Goal: Task Accomplishment & Management: Manage account settings

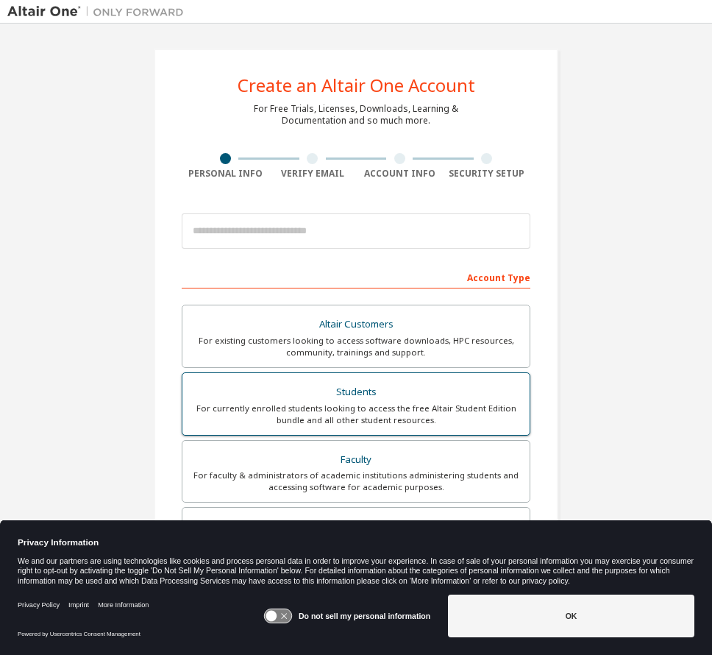
click at [424, 393] on div "Students" at bounding box center [356, 392] width 330 height 21
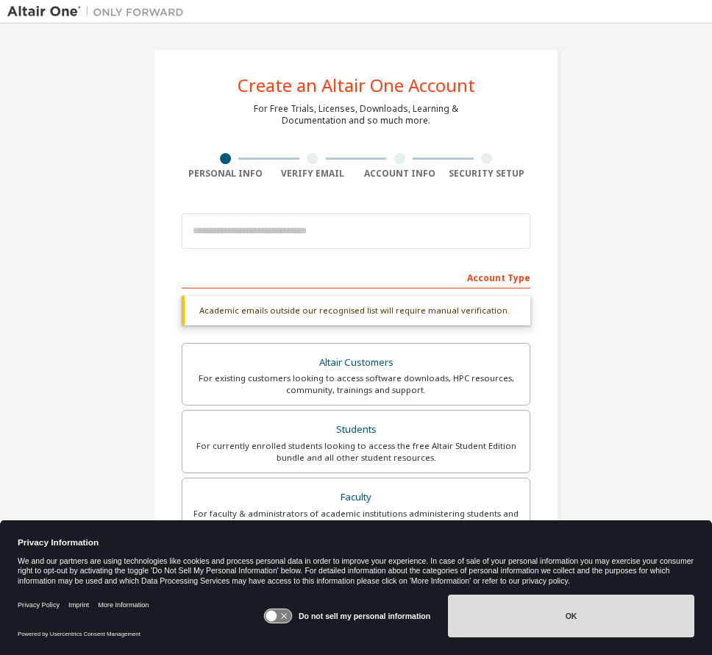
click at [553, 617] on button "OK" at bounding box center [571, 616] width 247 height 43
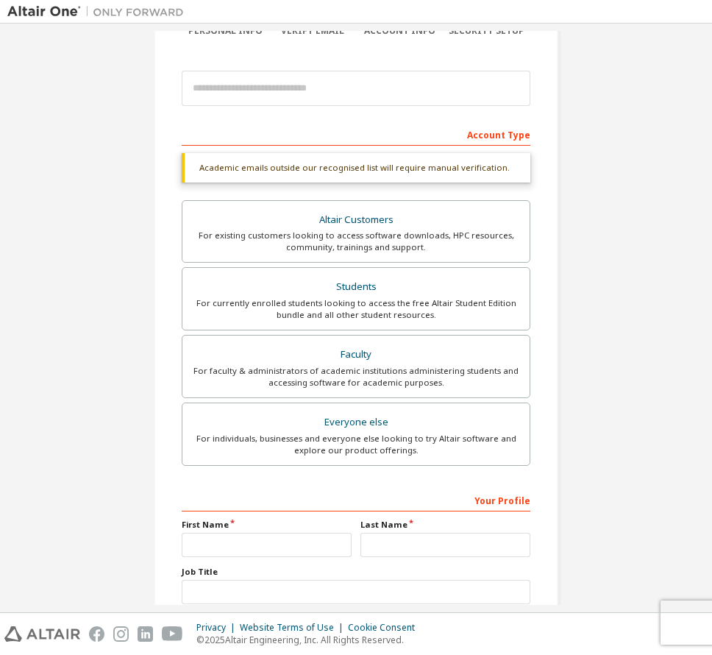
scroll to position [244, 0]
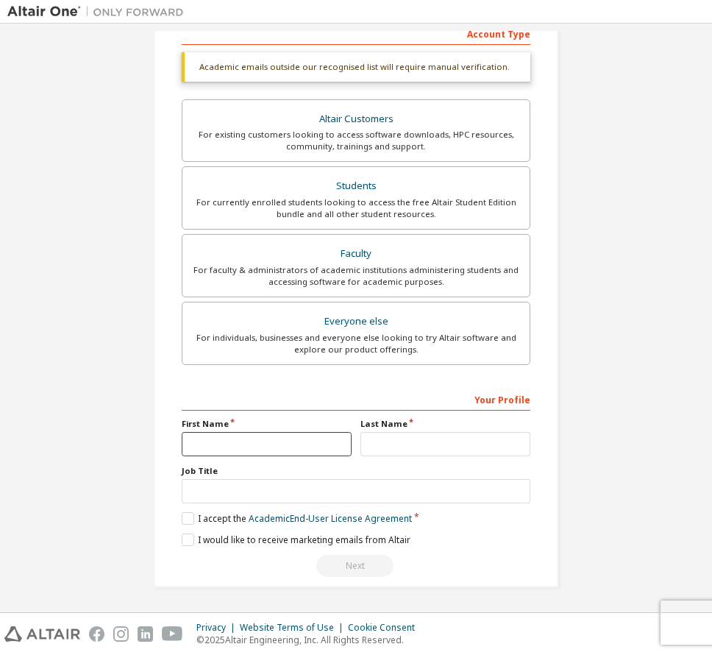
click at [232, 447] on input "text" at bounding box center [267, 444] width 170 height 24
type input "******"
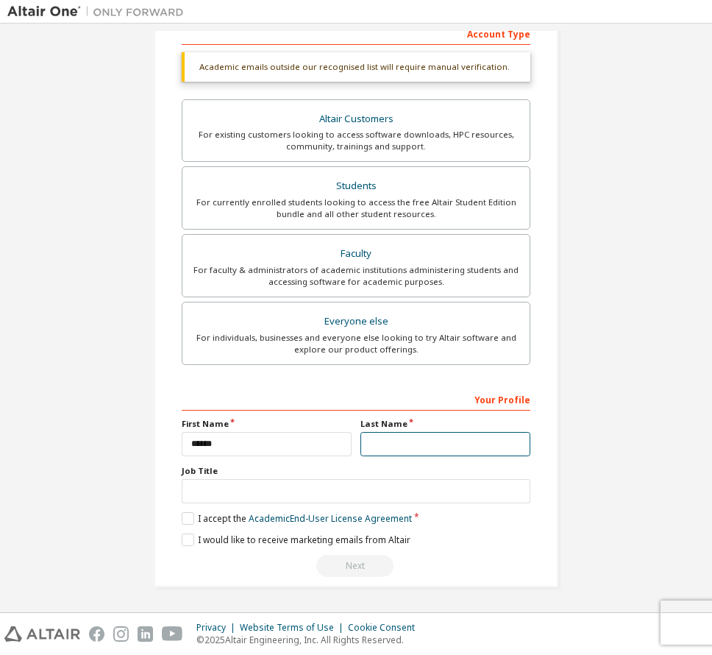
click at [391, 445] on input "text" at bounding box center [446, 444] width 170 height 24
click at [393, 445] on input "text" at bounding box center [446, 444] width 170 height 24
type input "**********"
click at [537, 423] on div "Create an Altair One Account For Free Trials, Licenses, Downloads, Learning & D…" at bounding box center [356, 196] width 405 height 782
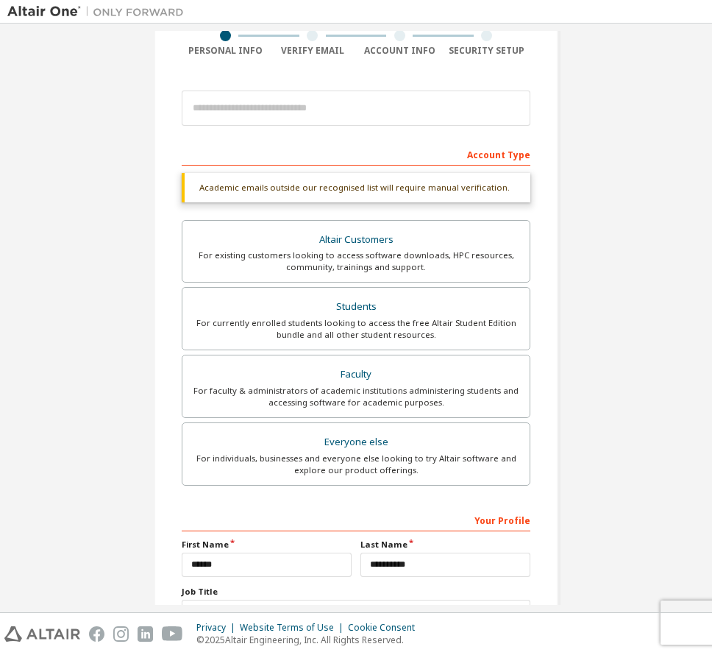
scroll to position [0, 0]
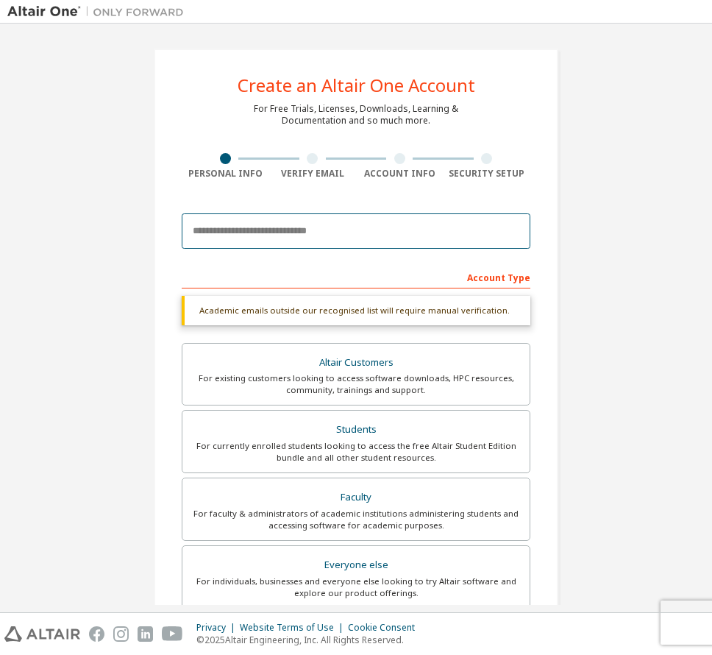
click at [295, 228] on input "email" at bounding box center [356, 230] width 349 height 35
click at [255, 230] on input "**********" at bounding box center [356, 230] width 349 height 35
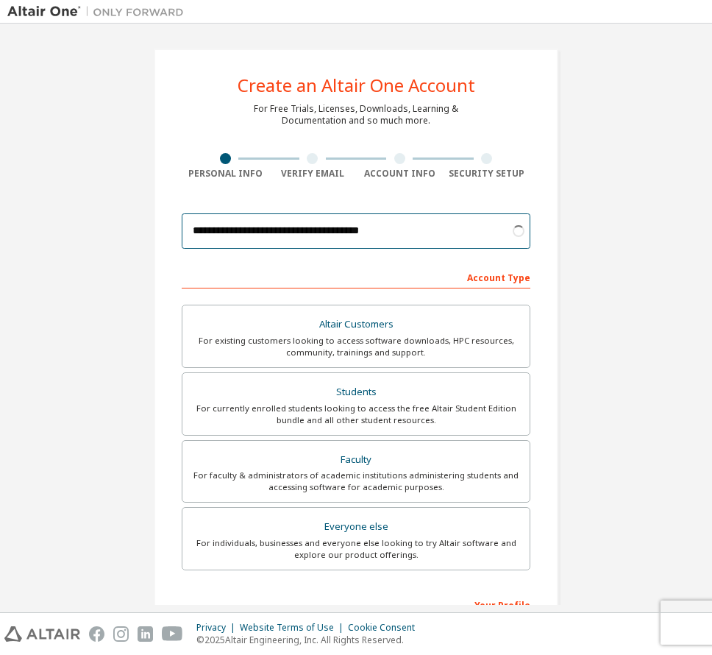
type input "**********"
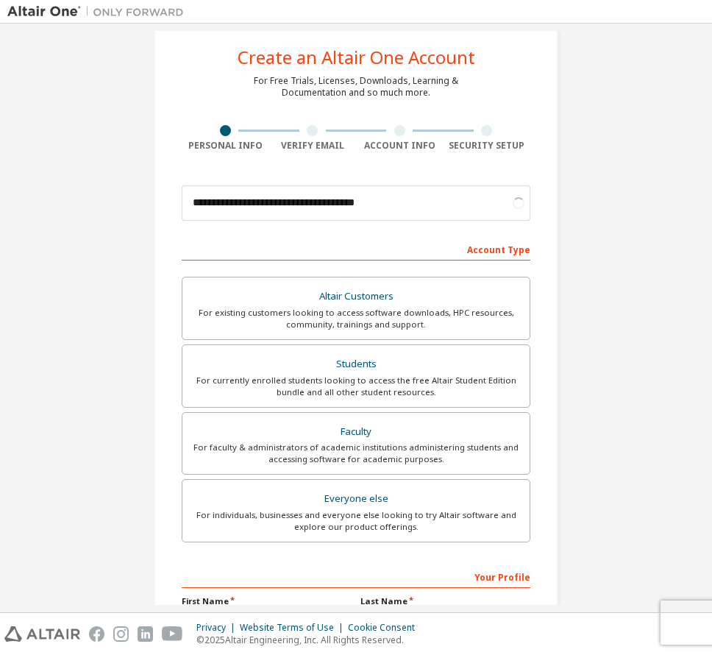
click at [393, 232] on form "**********" at bounding box center [356, 466] width 349 height 577
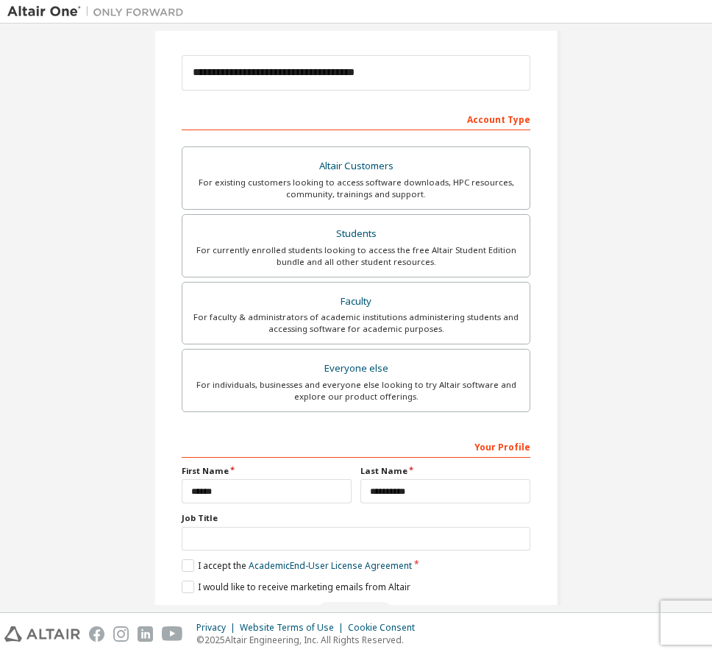
scroll to position [205, 0]
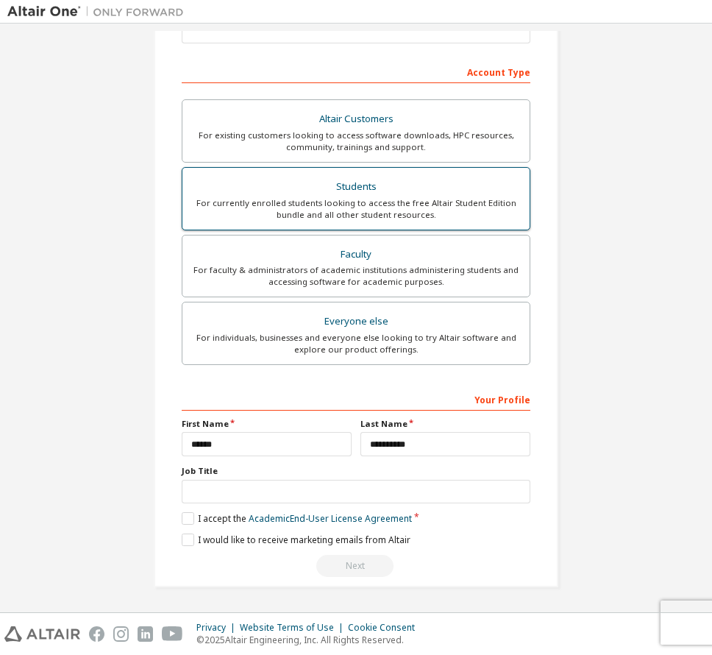
click at [336, 191] on div "Students" at bounding box center [356, 187] width 330 height 21
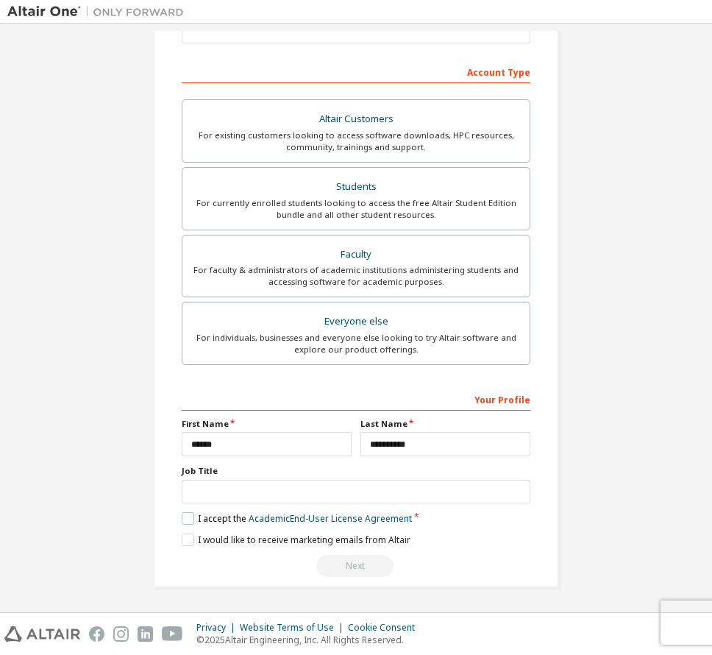
click at [185, 517] on label "I accept the Academic End-User License Agreement" at bounding box center [297, 518] width 230 height 13
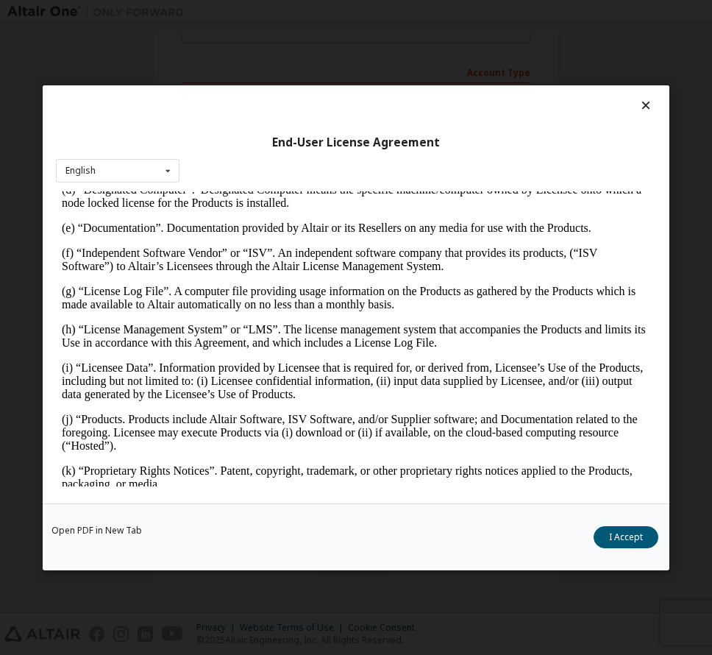
scroll to position [614, 0]
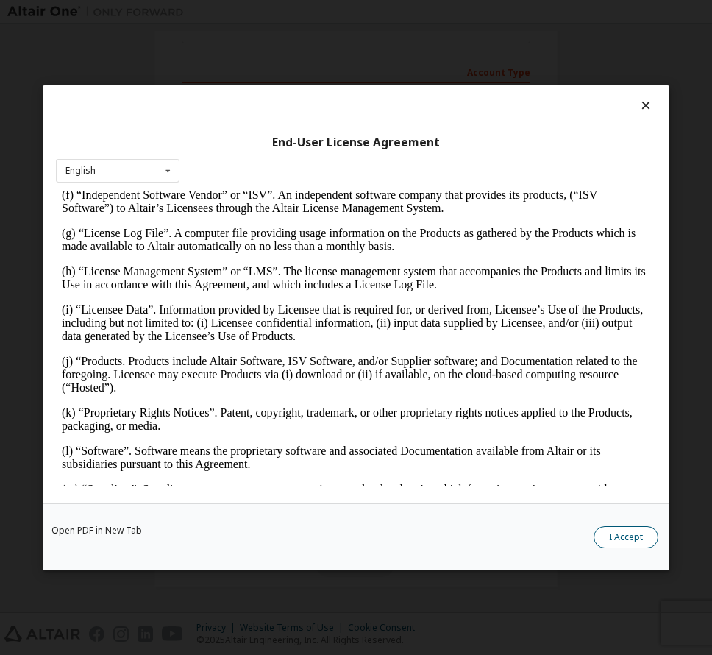
click at [618, 540] on button "I Accept" at bounding box center [626, 536] width 65 height 22
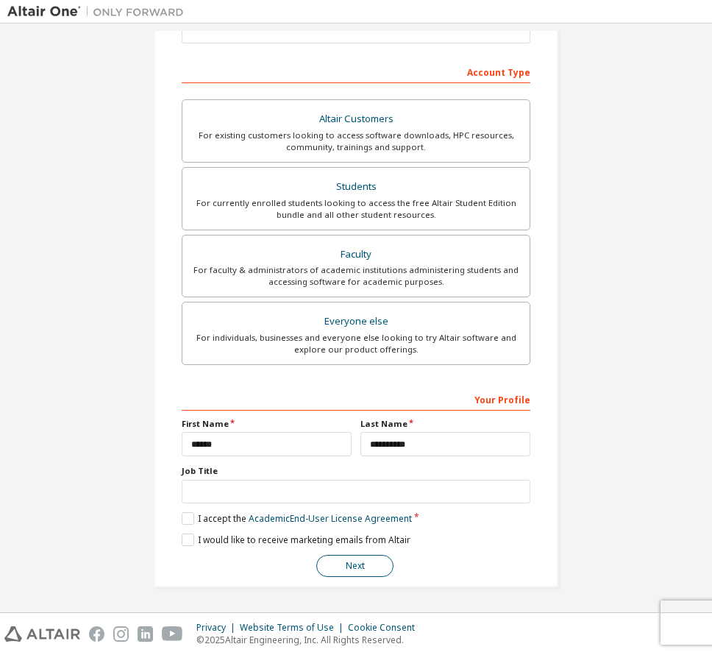
click at [344, 565] on button "Next" at bounding box center [354, 566] width 77 height 22
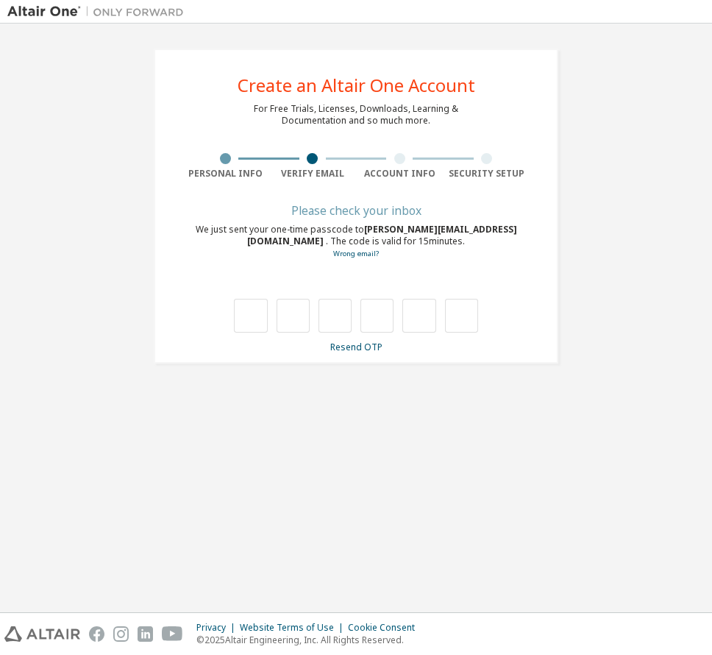
type input "*"
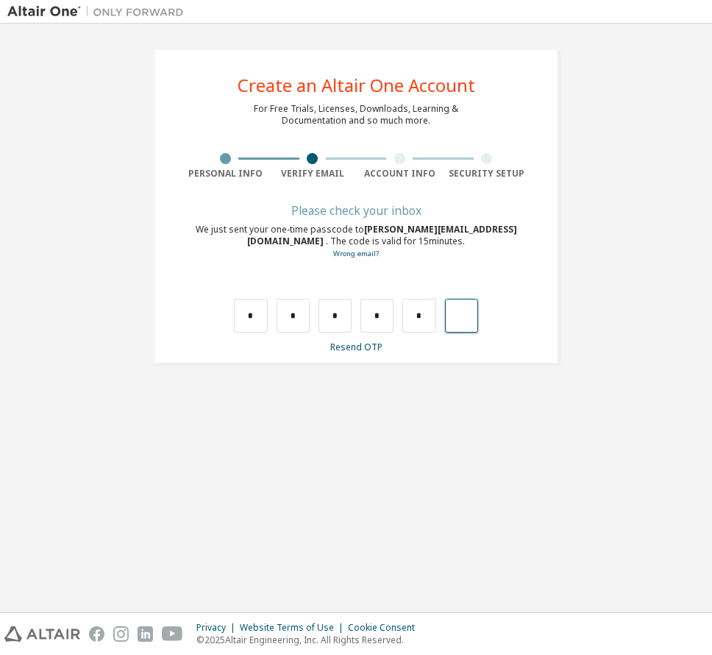
type input "*"
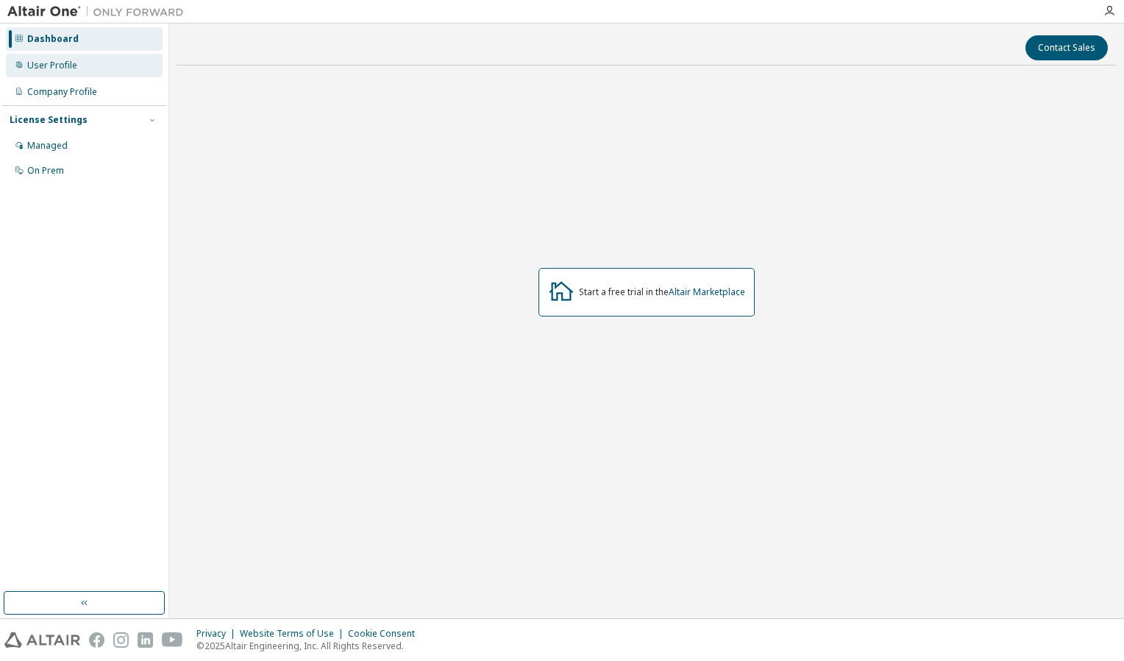
click at [57, 65] on div "User Profile" at bounding box center [52, 66] width 50 height 12
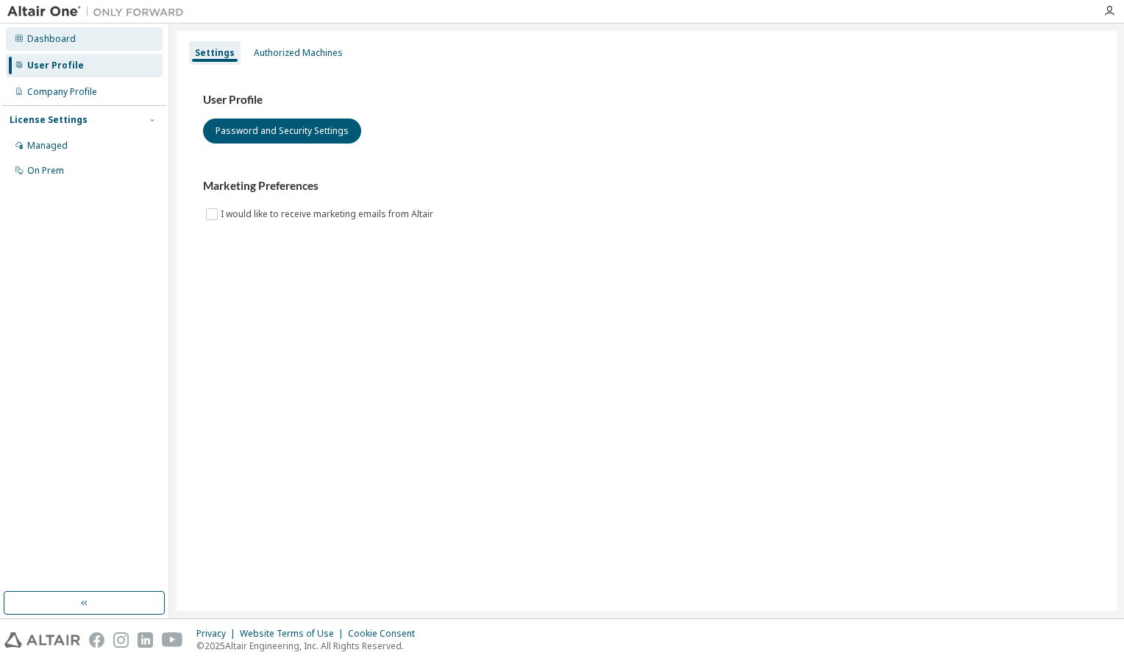
click at [46, 42] on div "Dashboard" at bounding box center [51, 39] width 49 height 12
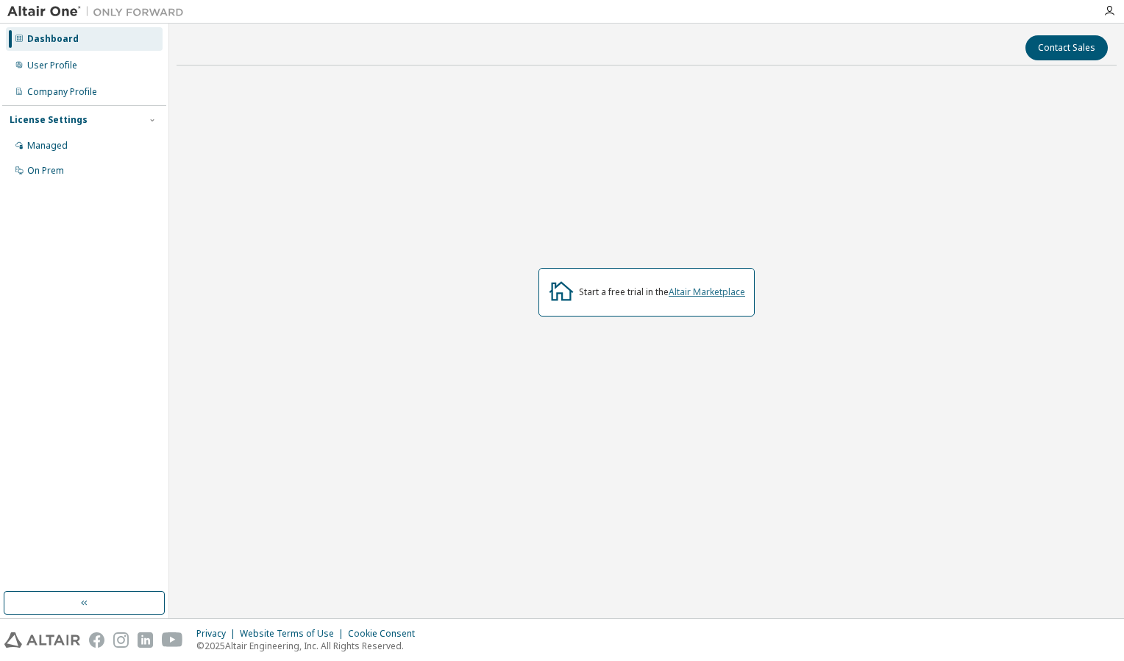
click at [692, 293] on link "Altair Marketplace" at bounding box center [707, 292] width 77 height 13
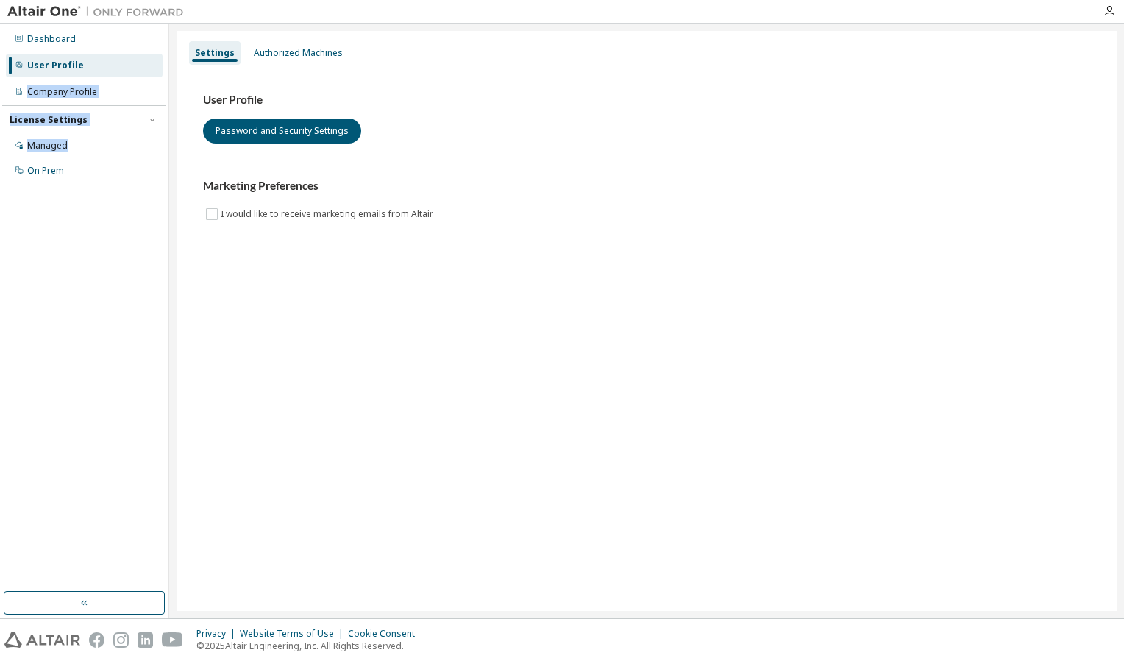
drag, startPoint x: 91, startPoint y: 140, endPoint x: 143, endPoint y: 71, distance: 86.7
click at [143, 71] on div "Dashboard User Profile Company Profile License Settings Managed On Prem" at bounding box center [84, 105] width 164 height 158
drag, startPoint x: 143, startPoint y: 71, endPoint x: 368, endPoint y: 93, distance: 226.3
click at [368, 93] on h3 "User Profile" at bounding box center [646, 100] width 887 height 15
click at [269, 49] on div "Authorized Machines" at bounding box center [298, 53] width 89 height 12
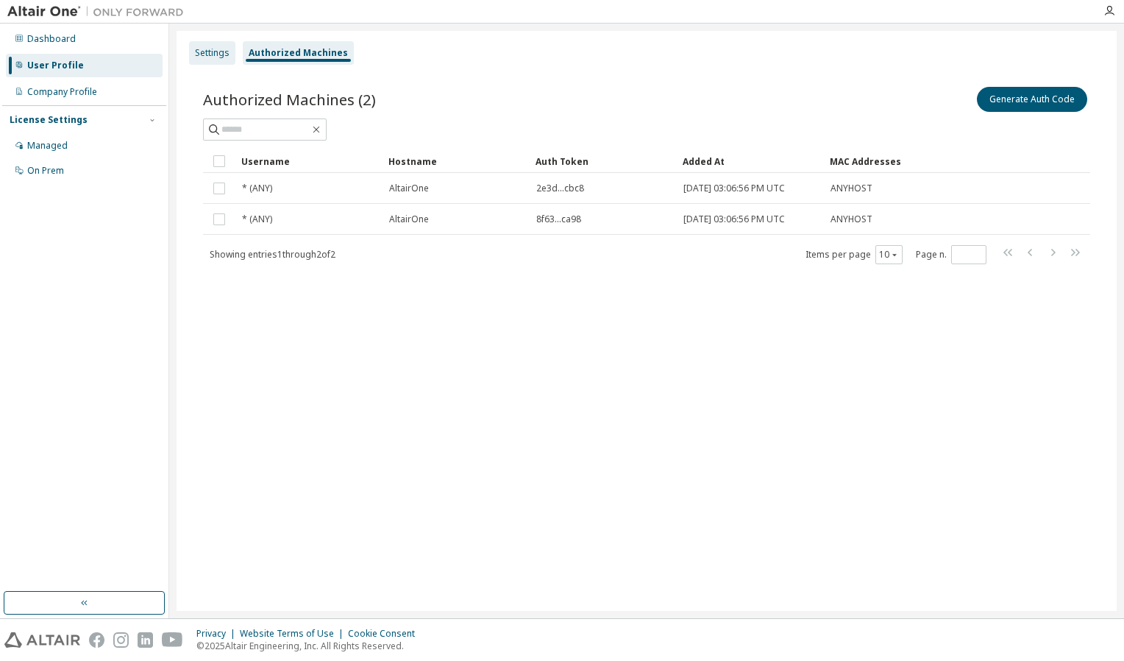
click at [217, 57] on div "Settings" at bounding box center [212, 53] width 35 height 12
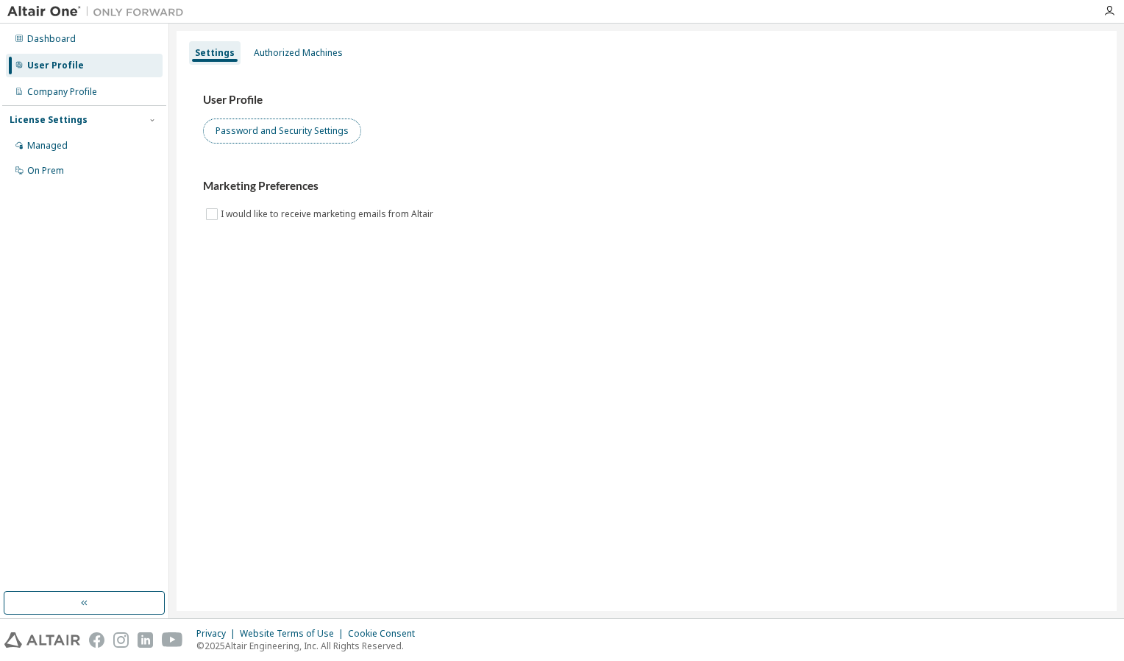
click at [272, 132] on button "Password and Security Settings" at bounding box center [282, 130] width 158 height 25
